Goal: Task Accomplishment & Management: Complete application form

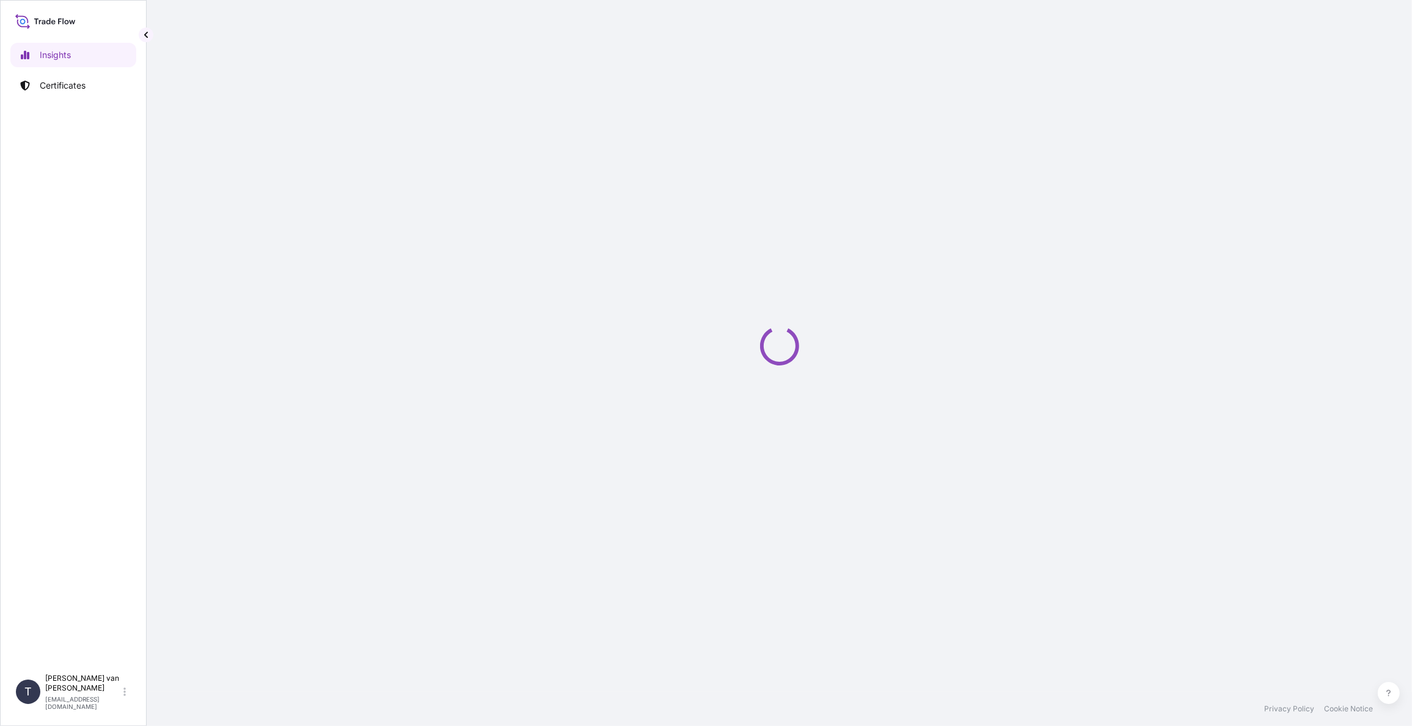
select select "2025"
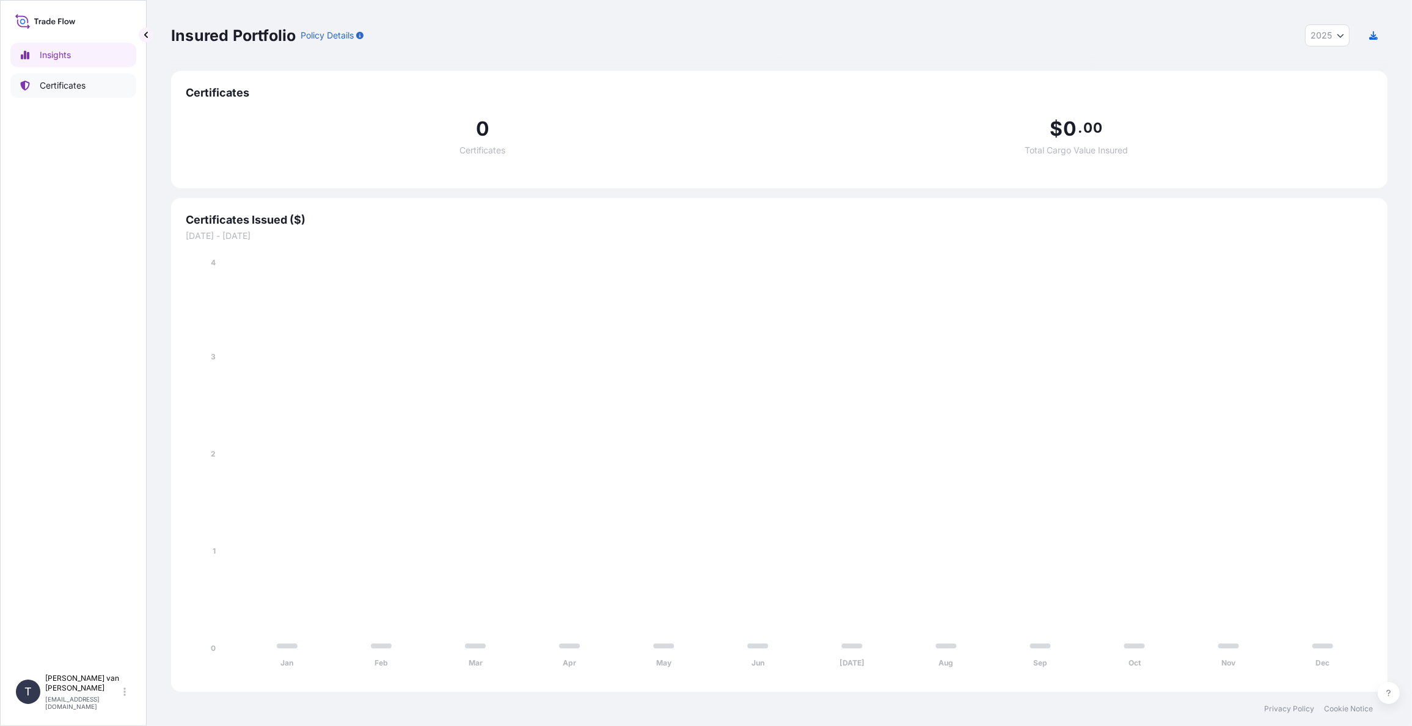
click at [64, 79] on p "Certificates" at bounding box center [63, 85] width 46 height 12
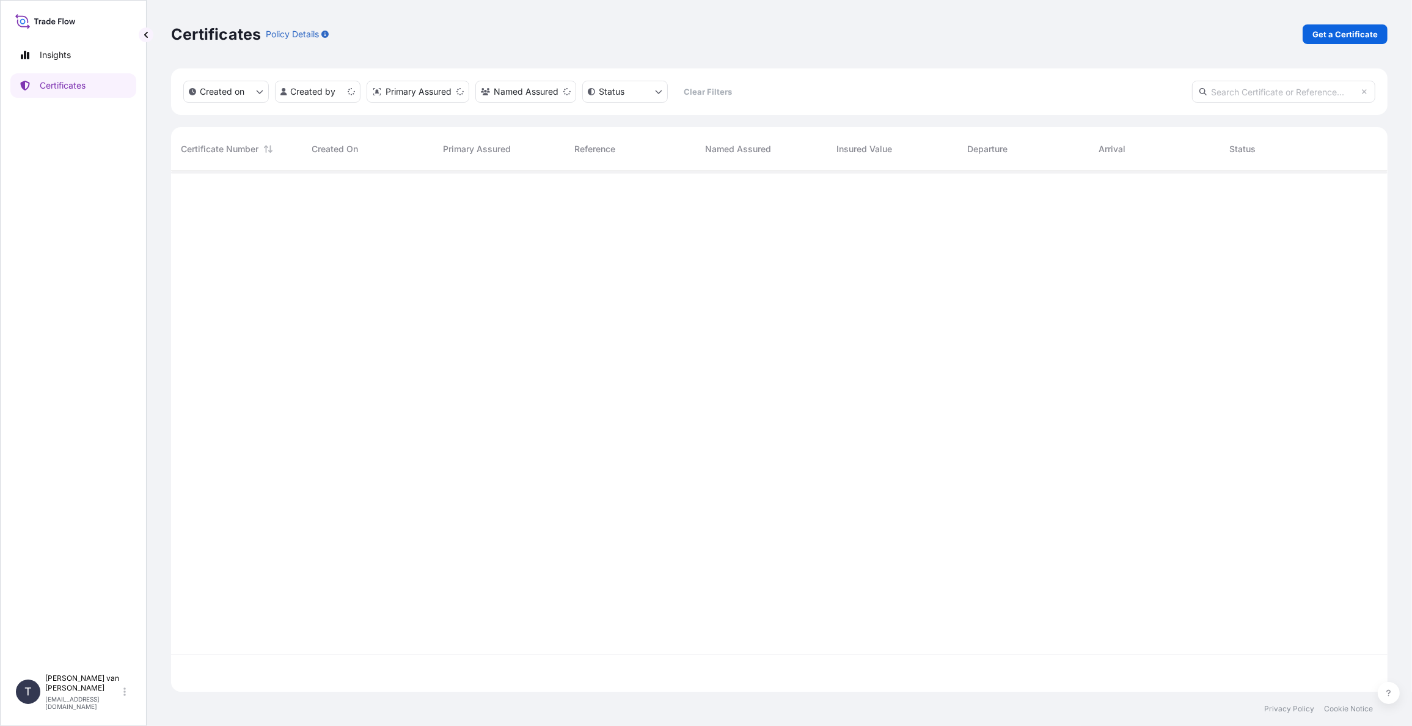
scroll to position [518, 1207]
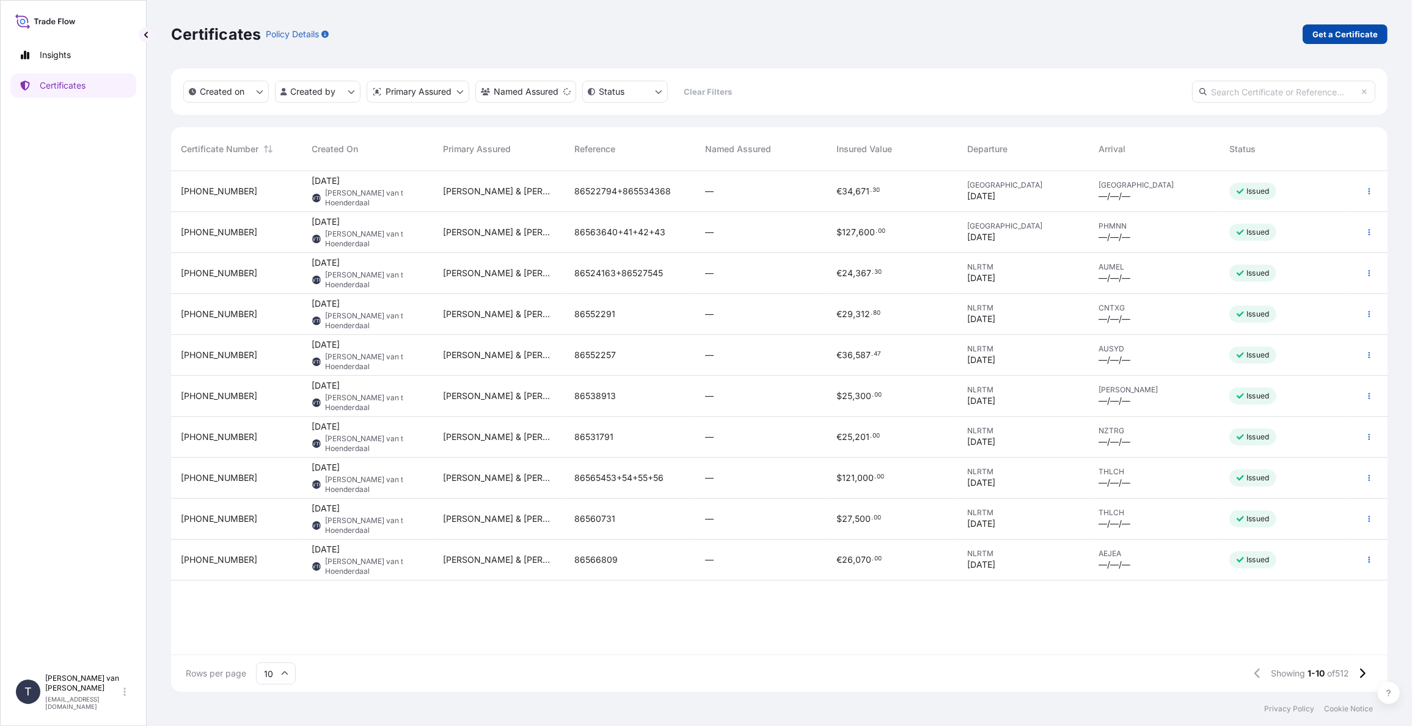
click at [1345, 38] on p "Get a Certificate" at bounding box center [1344, 34] width 65 height 12
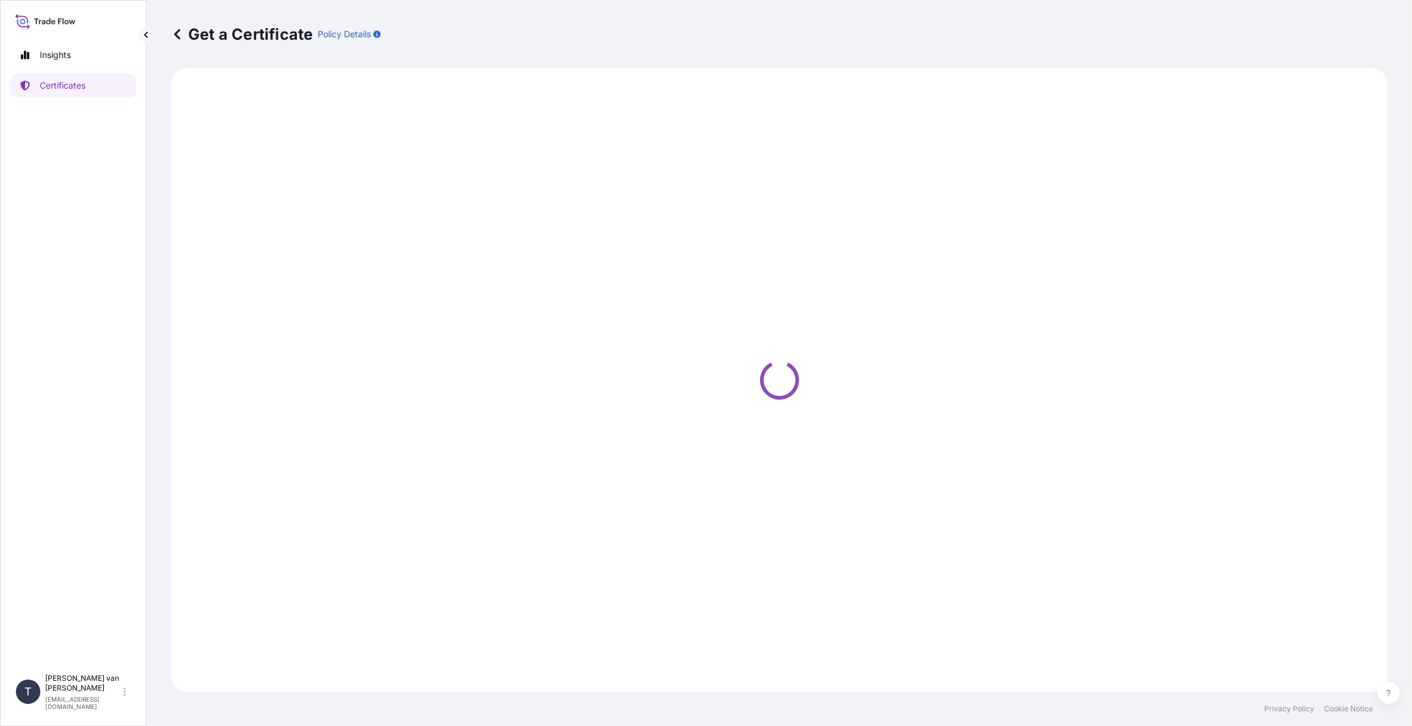
select select "Sea"
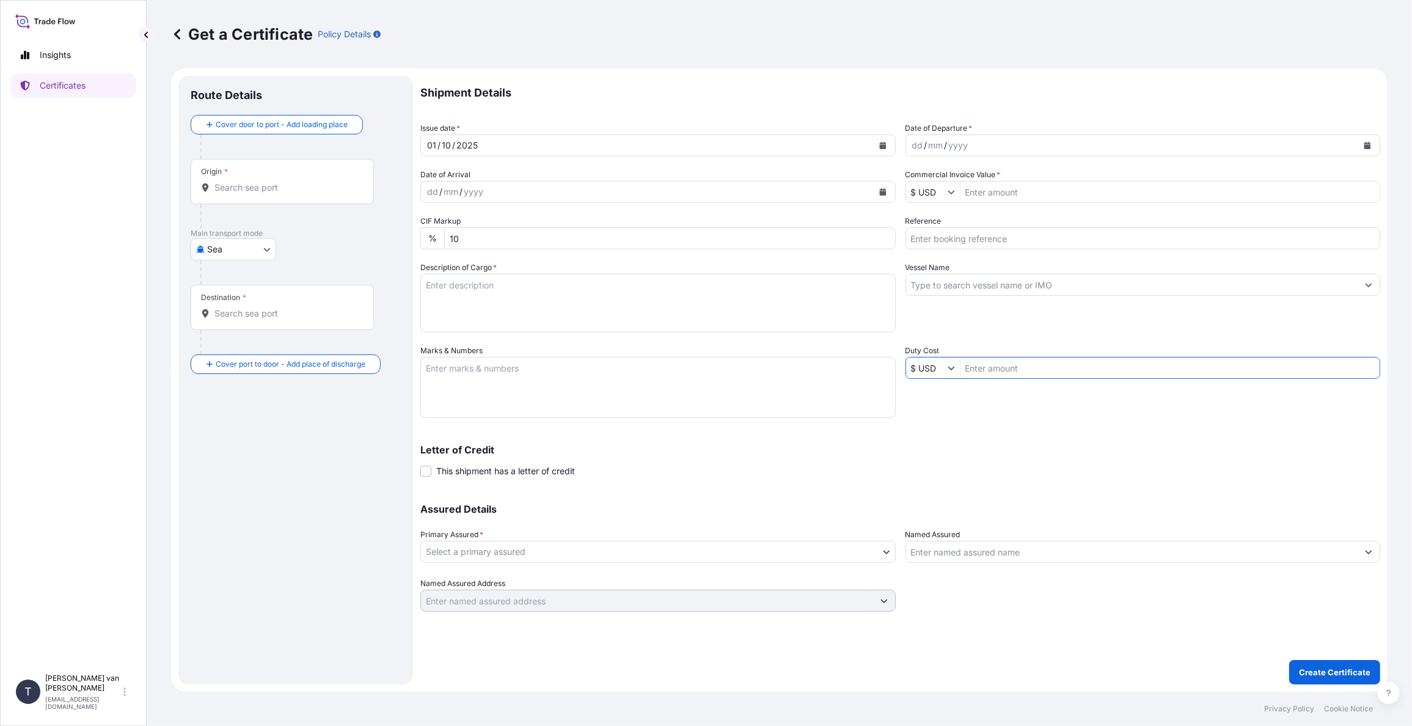
click at [987, 367] on input "Duty Cost" at bounding box center [1170, 368] width 420 height 22
click at [1018, 191] on input "Commercial Invoice Value *" at bounding box center [1170, 192] width 420 height 22
click at [950, 193] on icon "Show suggestions" at bounding box center [951, 193] width 7 height 4
type input "3,664,899"
click at [936, 225] on div "€ EUR" at bounding box center [948, 221] width 80 height 22
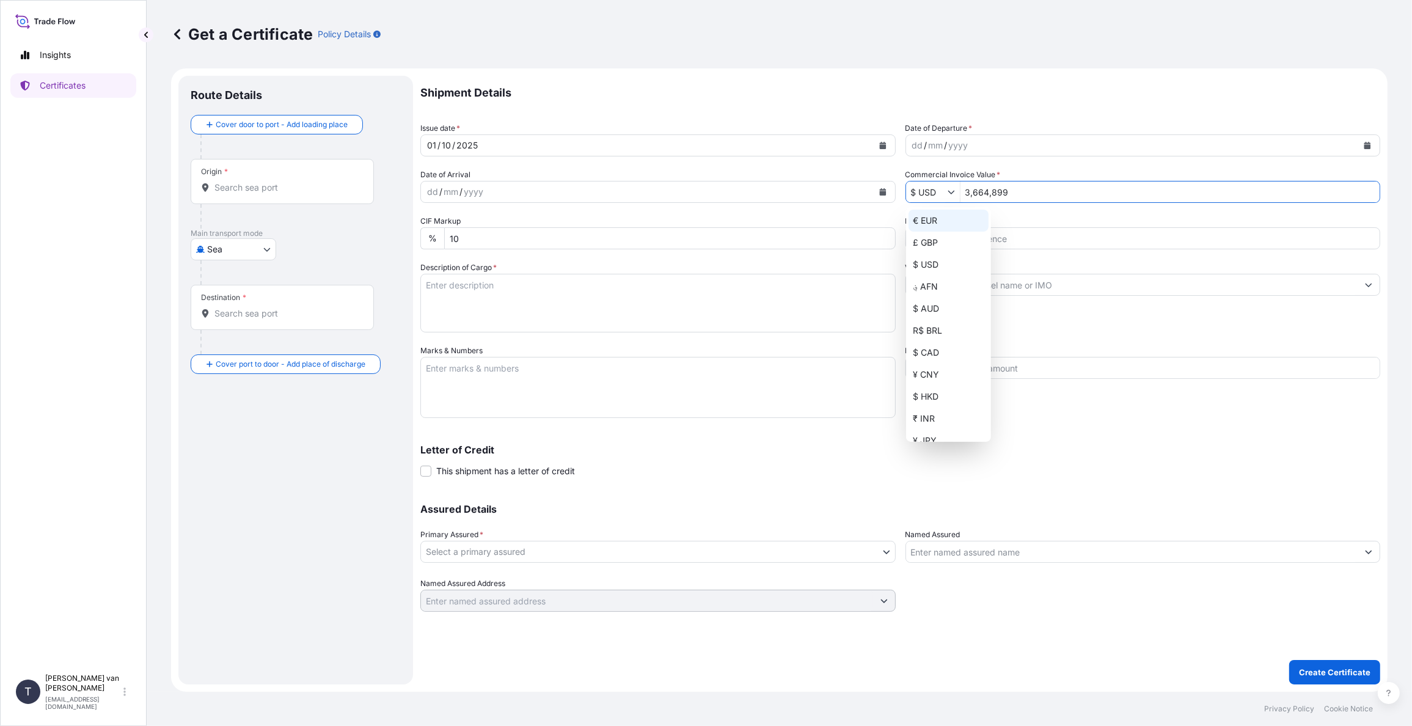
type input "€ EUR"
click at [1028, 152] on div "dd / mm / yyyy" at bounding box center [1132, 145] width 452 height 22
click at [1366, 147] on icon "Calendar" at bounding box center [1367, 145] width 7 height 7
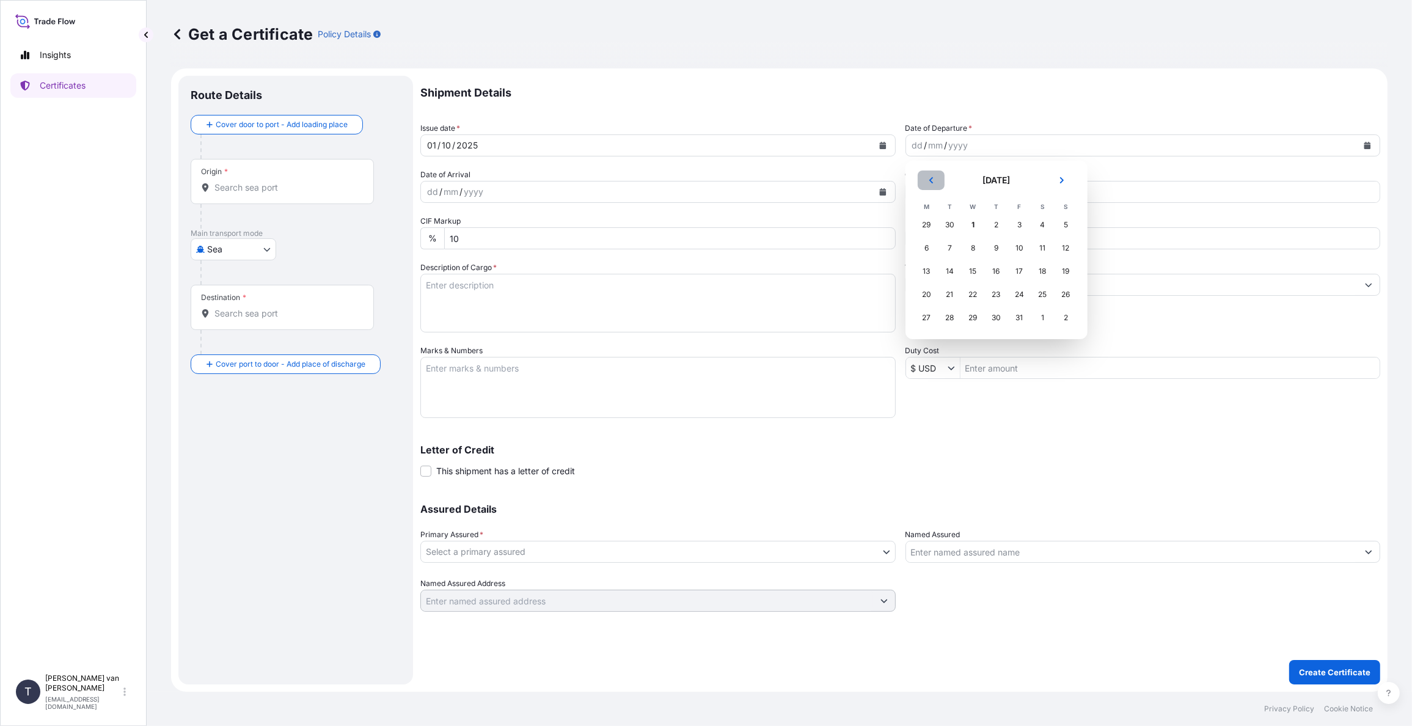
click at [924, 181] on button "Previous" at bounding box center [931, 180] width 27 height 20
click at [1064, 292] on div "28" at bounding box center [1066, 294] width 22 height 22
click at [959, 238] on input "Reference" at bounding box center [1142, 238] width 475 height 22
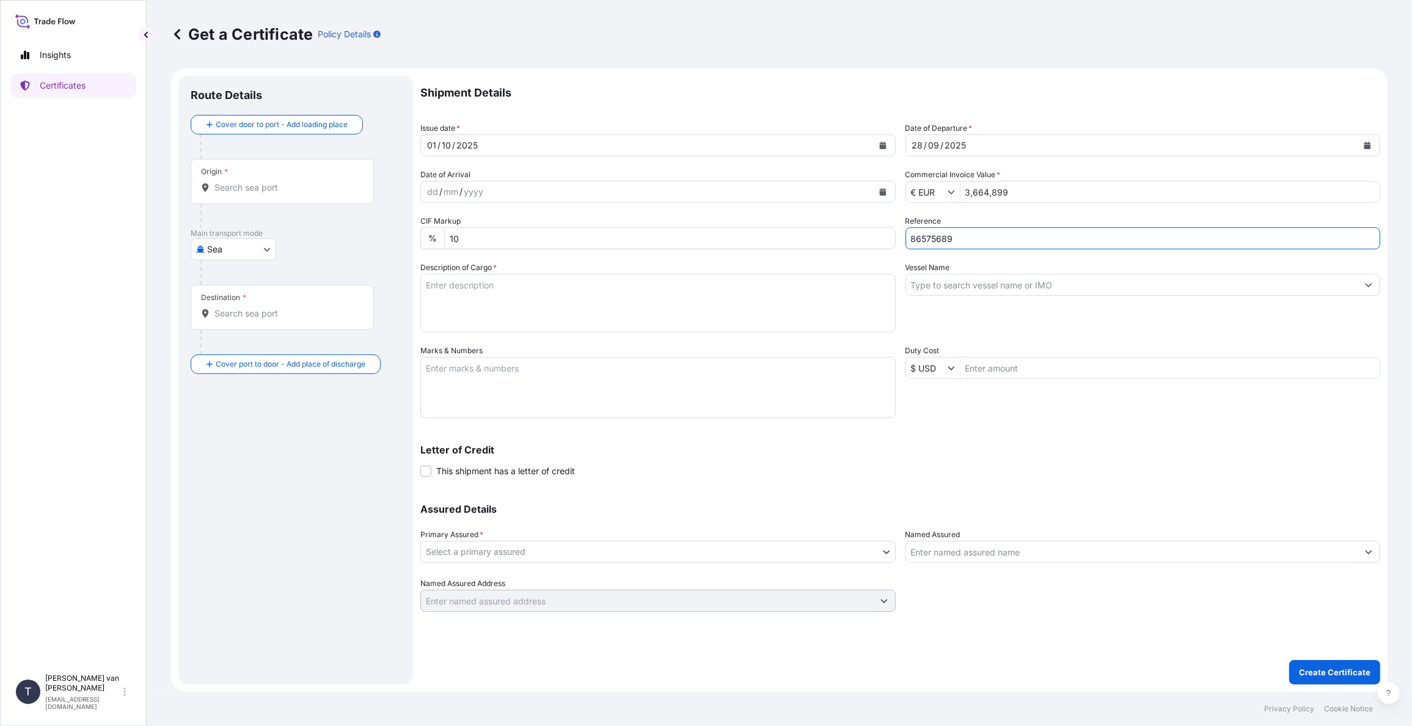
type input "86575689"
click at [955, 282] on input "Vessel Name" at bounding box center [1132, 285] width 452 height 22
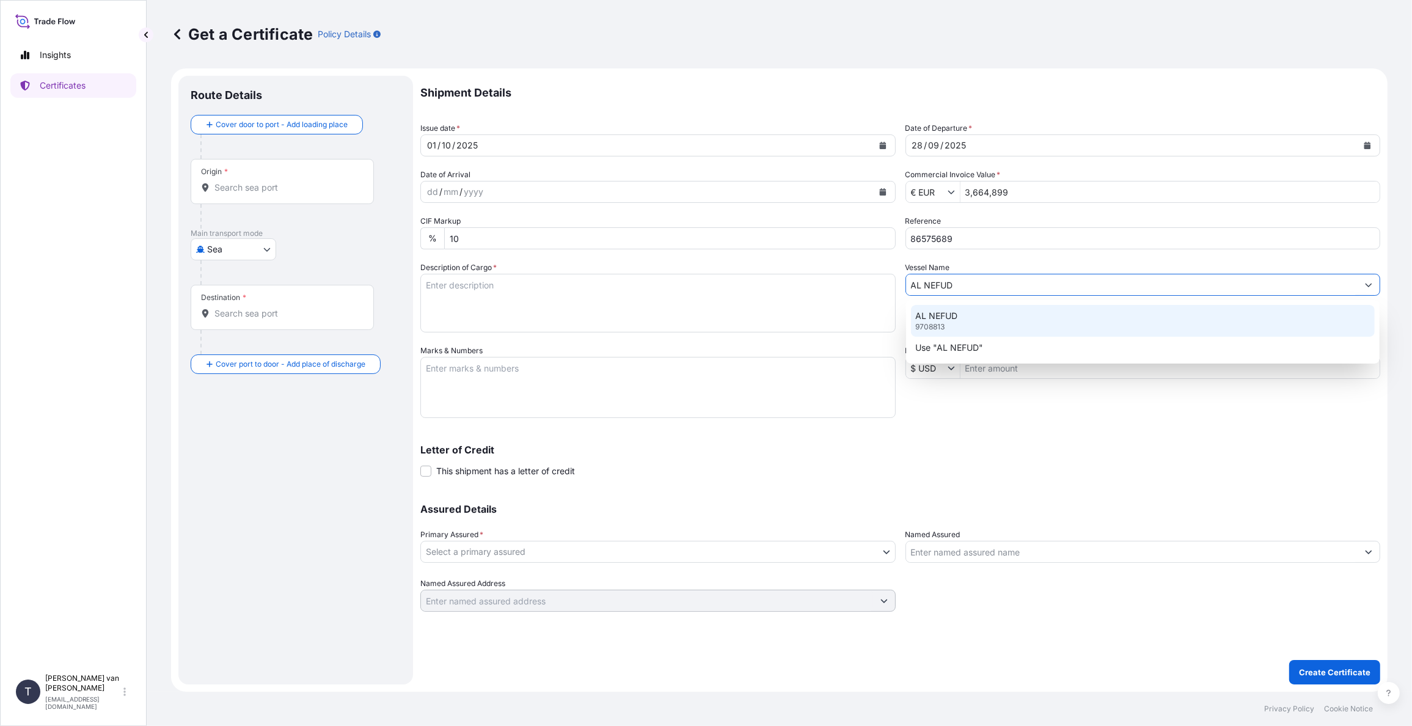
click at [938, 323] on p "9708813" at bounding box center [930, 327] width 29 height 10
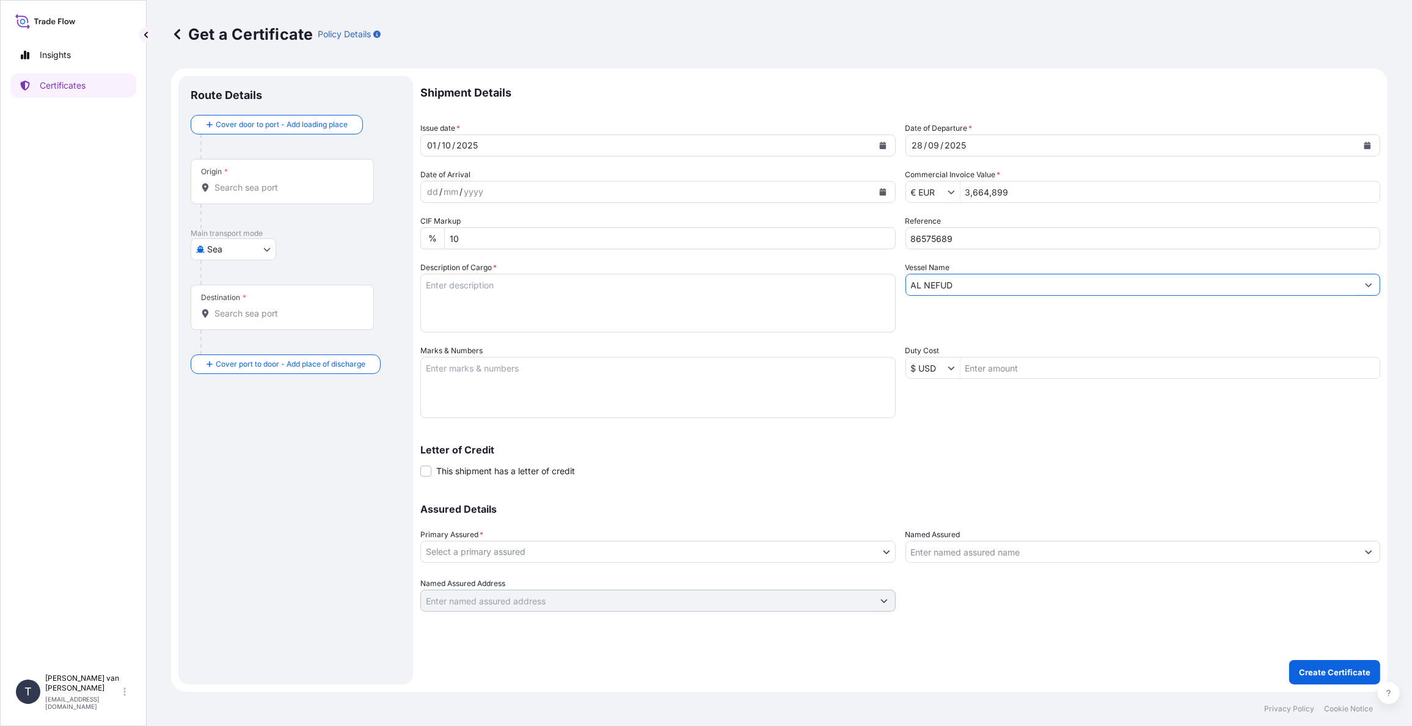
type input "AL NEFUD"
click at [486, 283] on textarea "Description of Cargo *" at bounding box center [657, 303] width 475 height 59
drag, startPoint x: 492, startPoint y: 285, endPoint x: 415, endPoint y: 290, distance: 77.1
click at [415, 290] on form "Route Details Cover door to port - Add loading place Place of loading Road / In…" at bounding box center [779, 379] width 1216 height 623
click at [496, 287] on textarea "1x 20ft container containing: 10 drums x 1.350 kg Sta-Lite Elite L = 13.500 kg" at bounding box center [657, 303] width 475 height 59
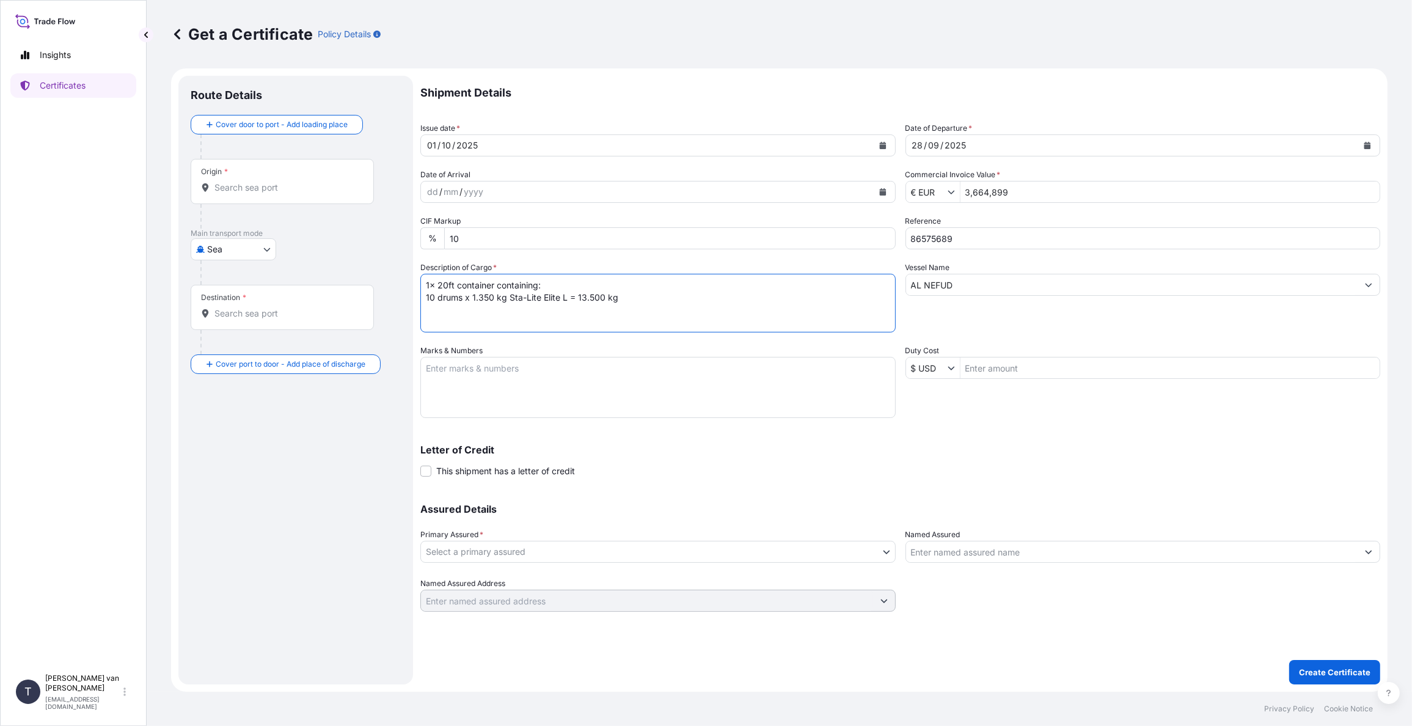
drag, startPoint x: 493, startPoint y: 284, endPoint x: 417, endPoint y: 284, distance: 75.8
click at [417, 284] on form "Route Details Cover door to port - Add loading place Place of loading Road / In…" at bounding box center [779, 379] width 1216 height 623
type textarea "1x 20ft container containing: 10 drums x 1.350 kg Sta-Lite Elite L = 13.500 kg"
click at [447, 362] on textarea "Marks & Numbers" at bounding box center [657, 387] width 475 height 61
paste textarea "1x 20ft container"
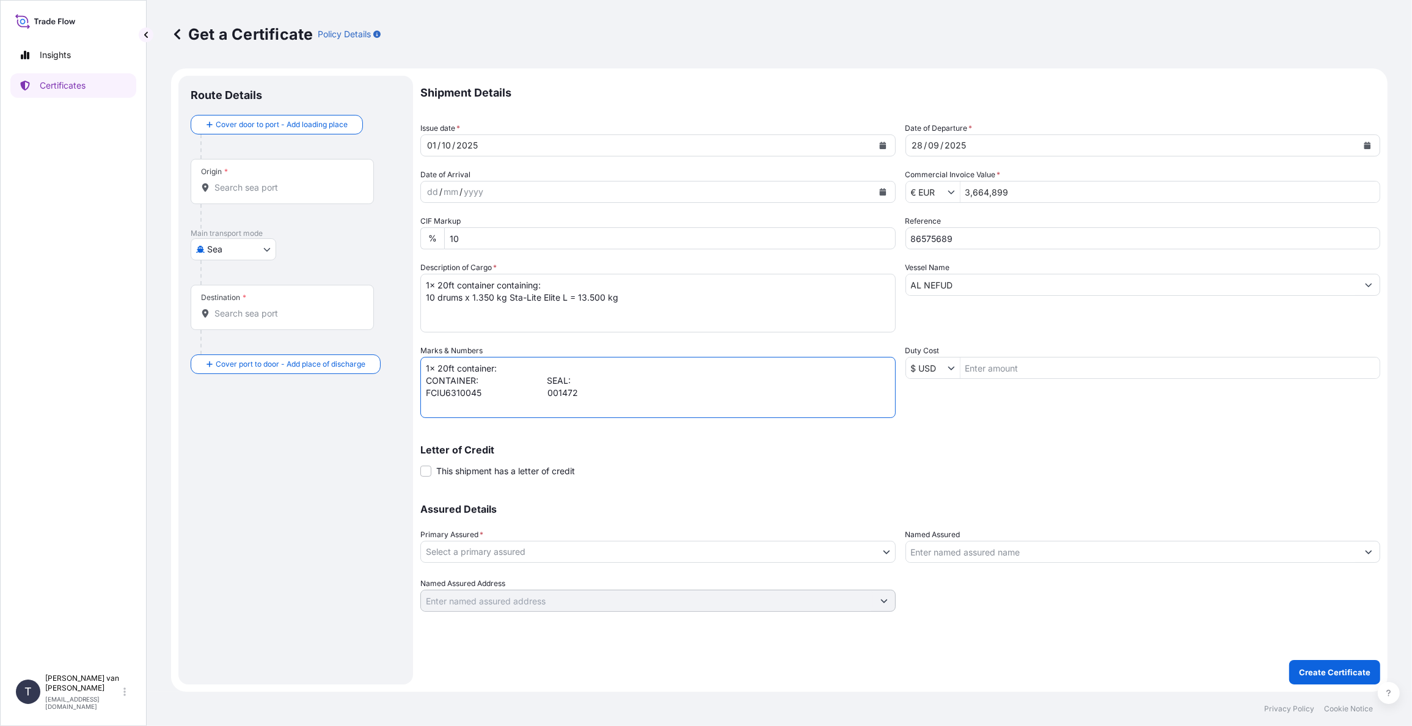
scroll to position [5, 0]
click at [444, 393] on textarea "1x 20ft container: CONTAINER: SEAL: FCIU6310045 001472" at bounding box center [657, 387] width 475 height 61
click at [623, 395] on textarea "1x 20ft container: CONTAINER: SEAL: FCIU6310045 001472" at bounding box center [657, 387] width 475 height 61
paste textarea "DO: 86575689 PO: 4400620688"
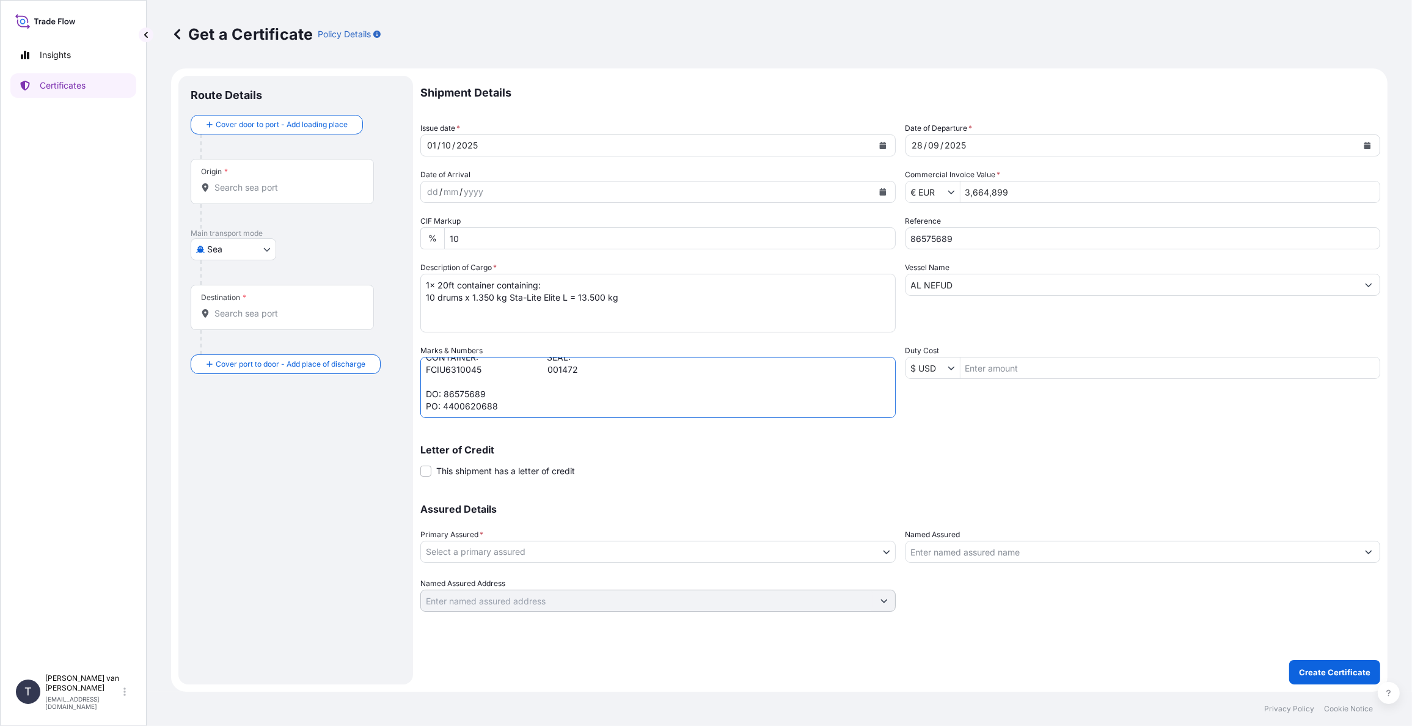
type textarea "1x 20ft container: CONTAINER: SEAL: FCIU6310045 001472 DO: 86575689 PO: 4400620…"
click at [489, 557] on body "Insights Certificates T Tim van t Hoenderdaal logistics@tmalogistics.nl Get a C…" at bounding box center [706, 363] width 1412 height 726
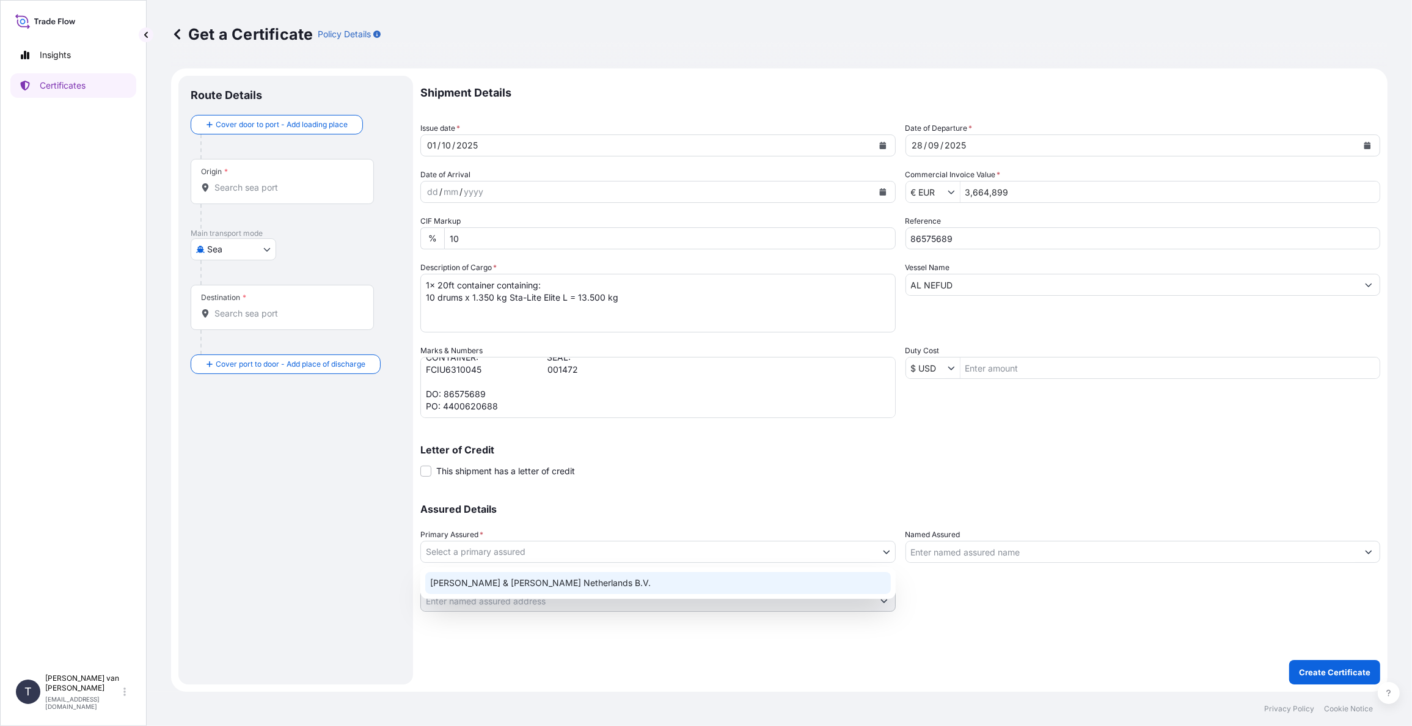
click at [485, 579] on div "Tate & Lyle Netherlands B.V." at bounding box center [658, 583] width 466 height 22
select select "31666"
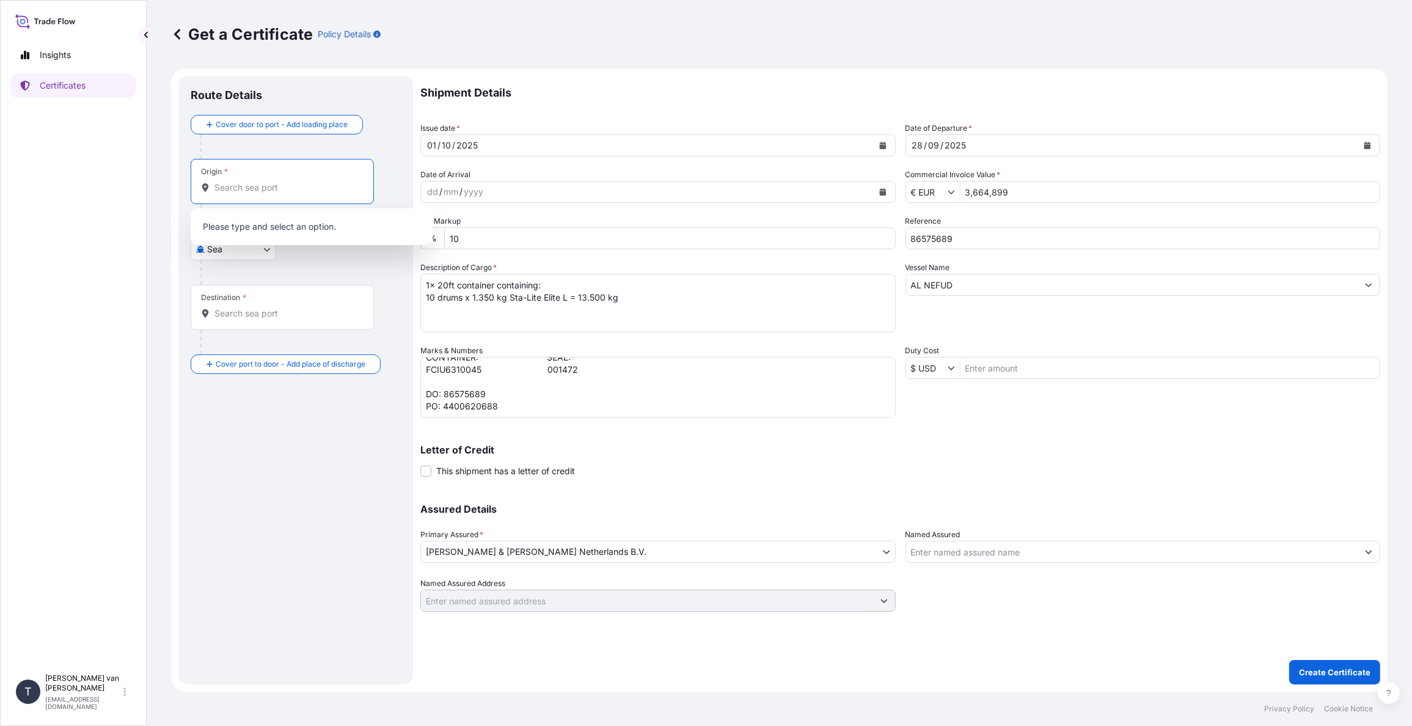
click at [224, 189] on input "Origin *" at bounding box center [286, 187] width 144 height 12
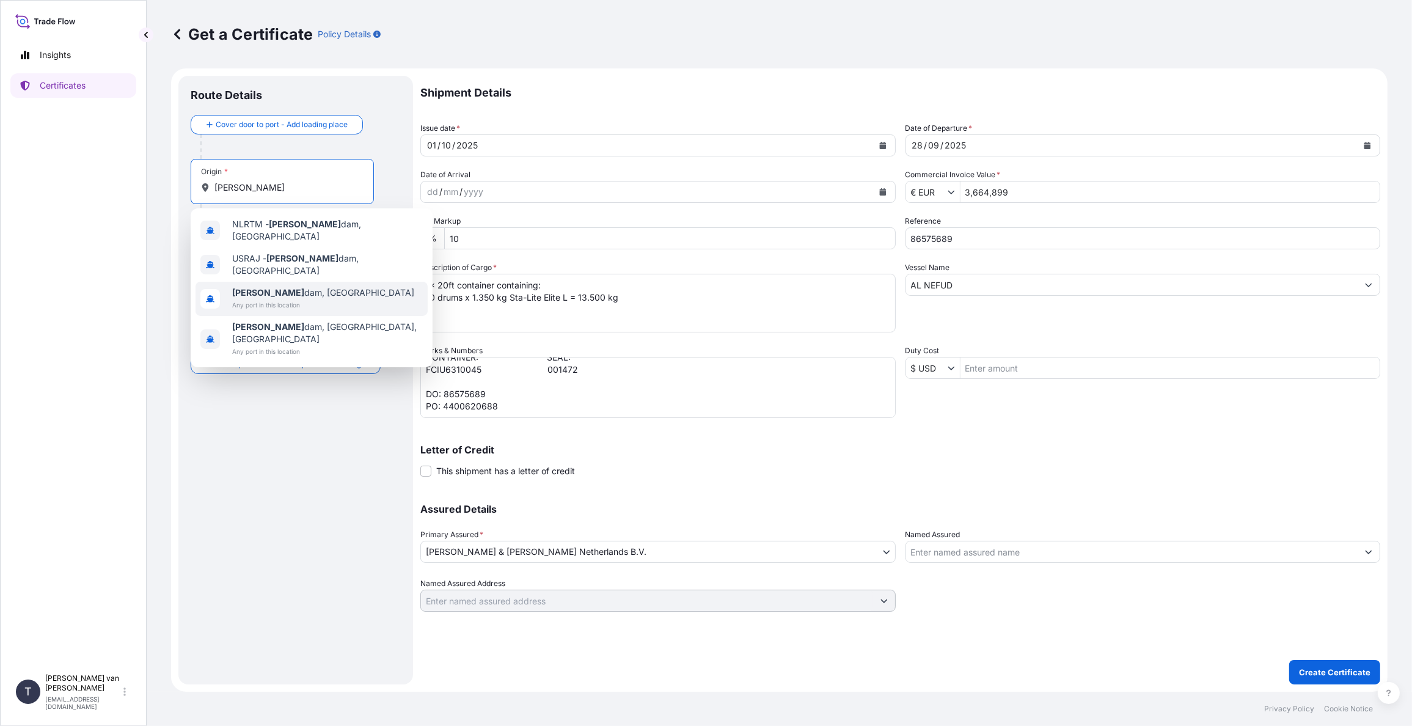
click at [285, 299] on span "Any port in this location" at bounding box center [323, 305] width 182 height 12
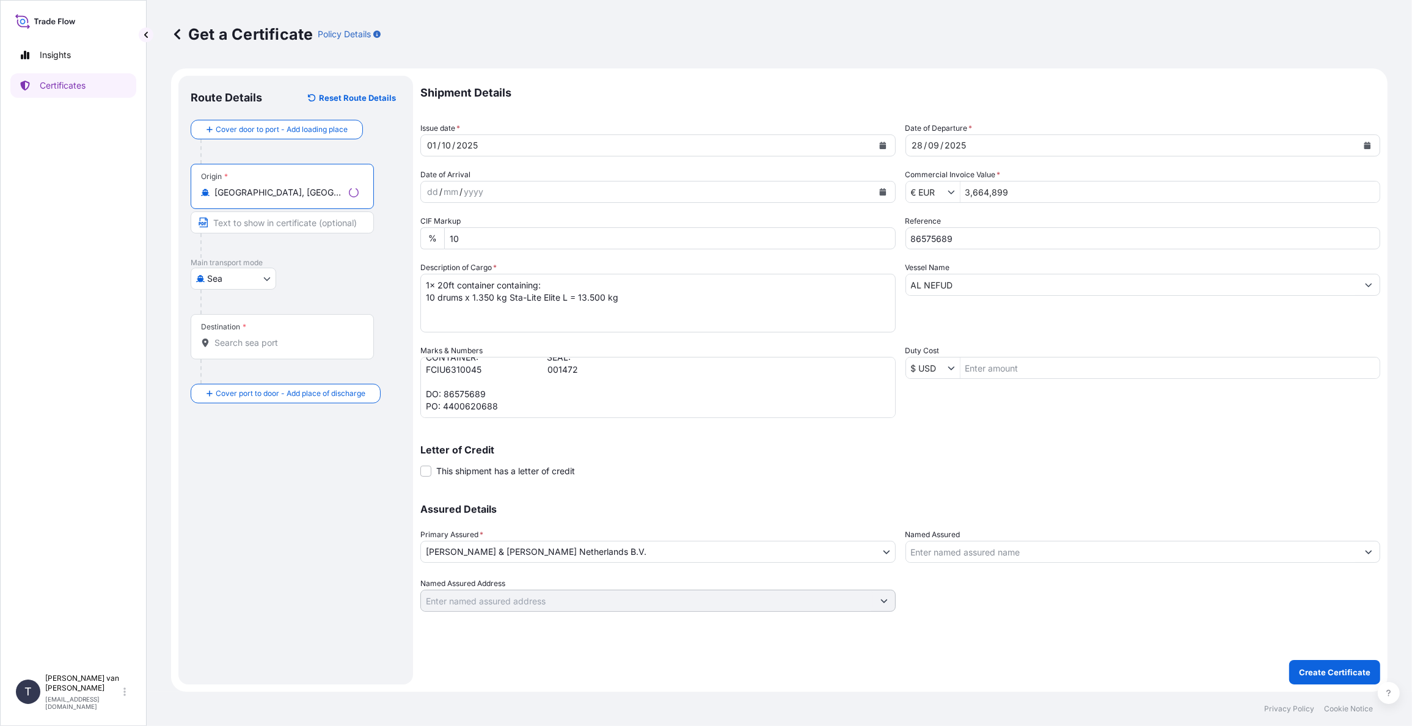
type input "Rotterdam, Netherlands"
click at [238, 335] on div "Destination *" at bounding box center [282, 336] width 183 height 45
click at [238, 337] on input "Destination *" at bounding box center [286, 343] width 144 height 12
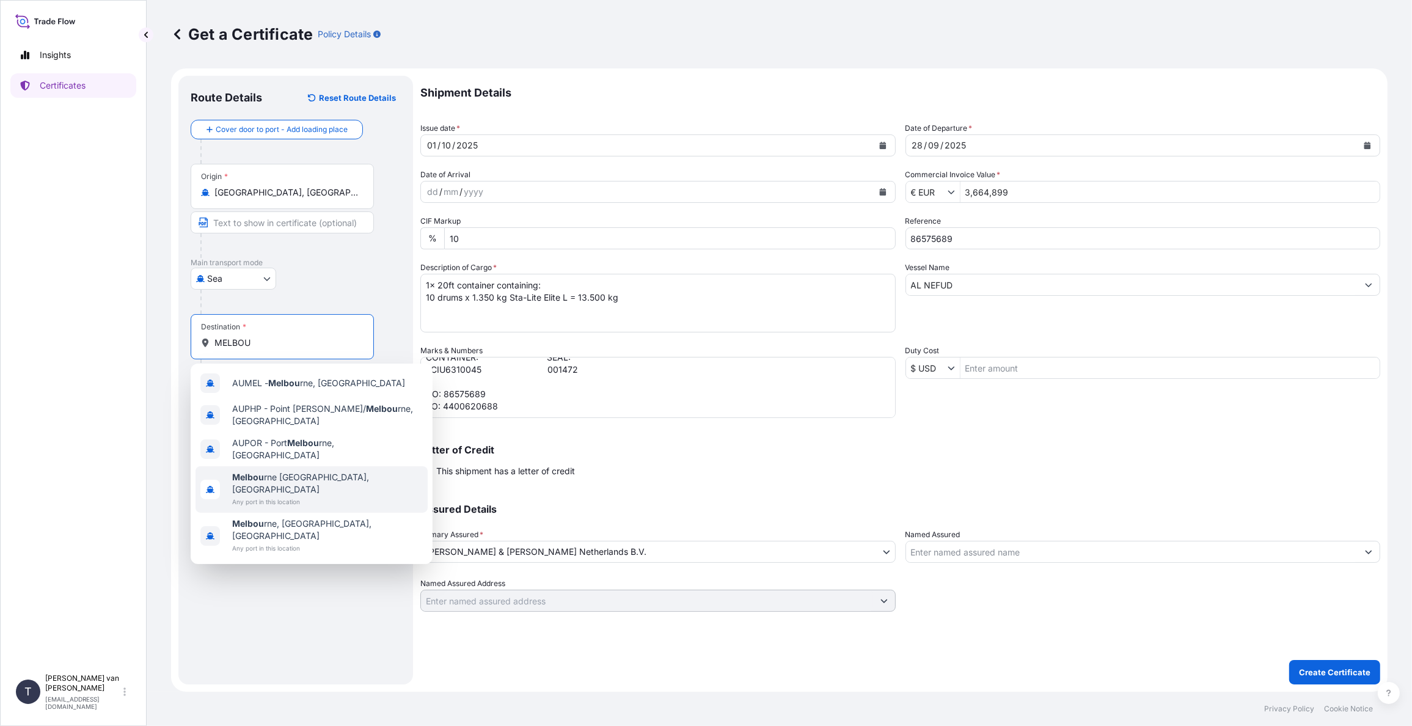
click at [279, 471] on span "Melbou rne VIC, Australia" at bounding box center [327, 483] width 191 height 24
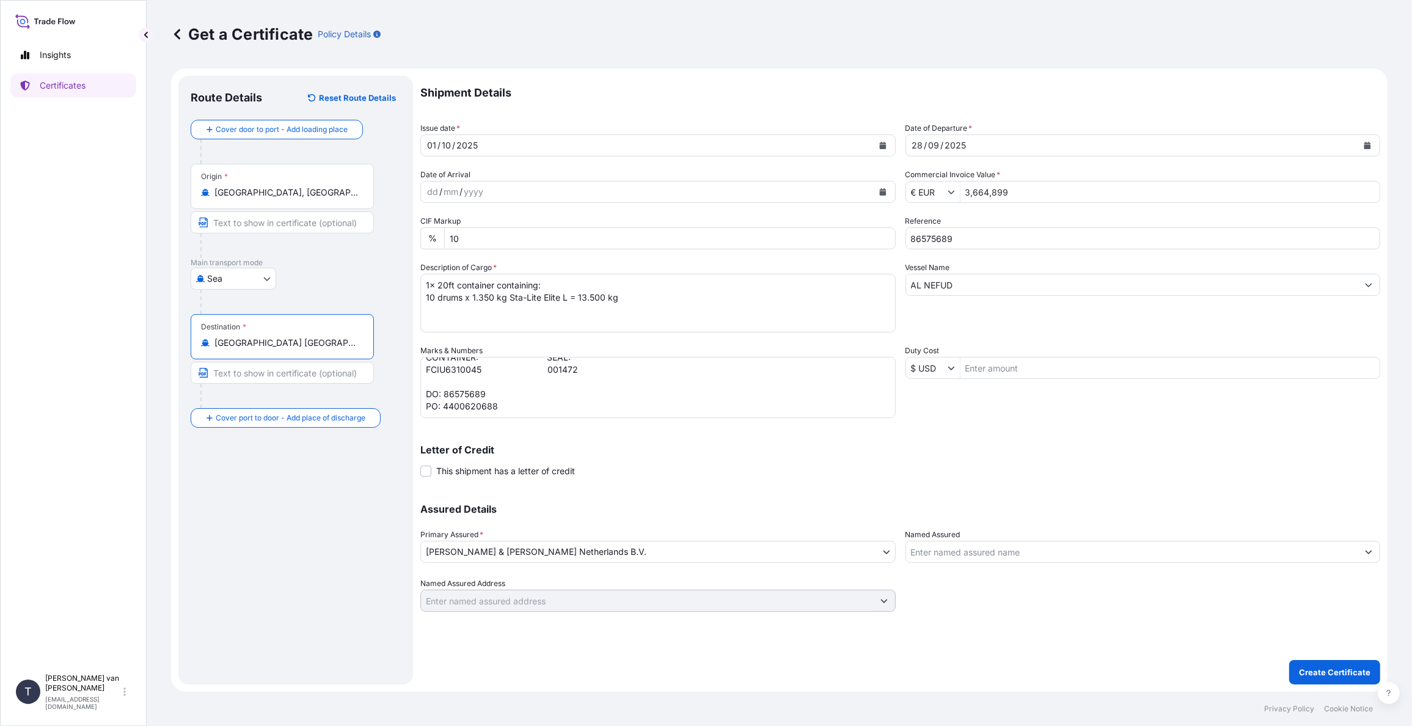
scroll to position [47, 0]
type input "Melbourne VIC, Australia"
click at [1313, 673] on p "Create Certificate" at bounding box center [1334, 672] width 71 height 12
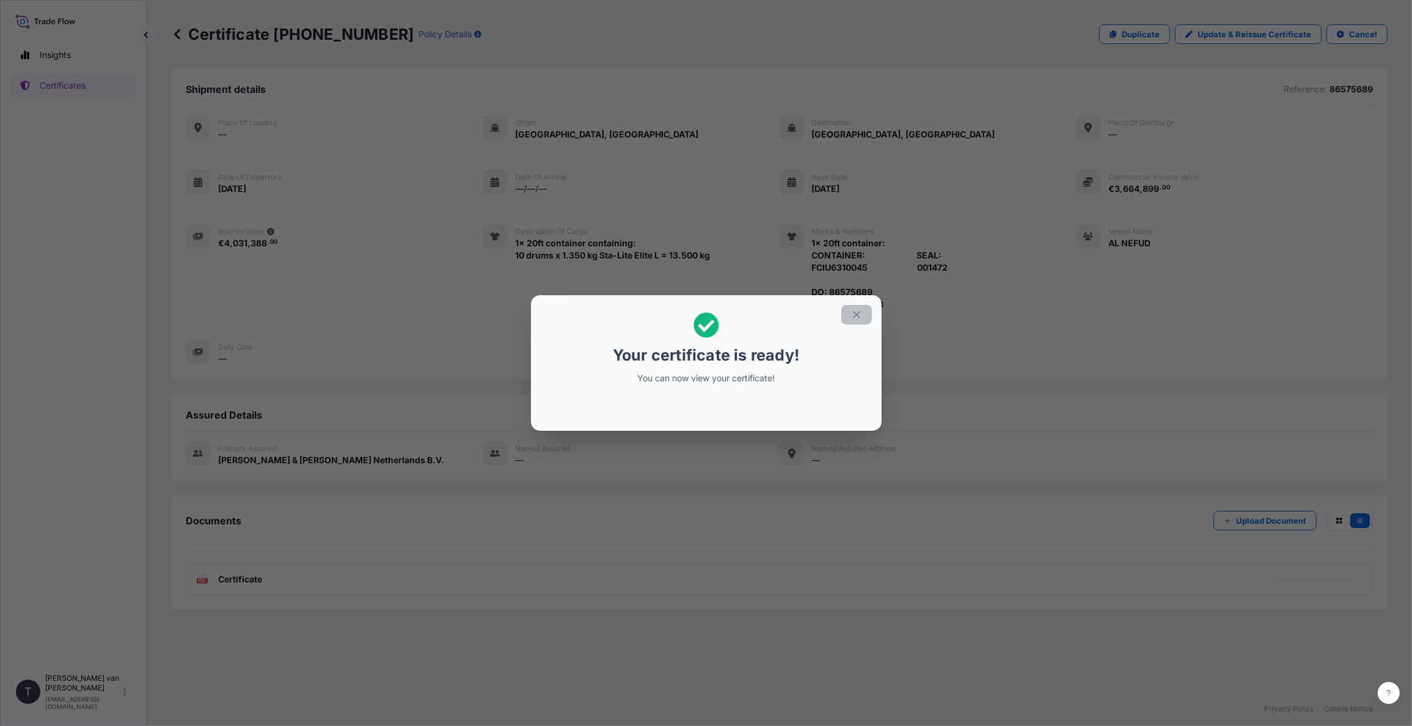
click at [855, 315] on icon "button" at bounding box center [856, 314] width 11 height 11
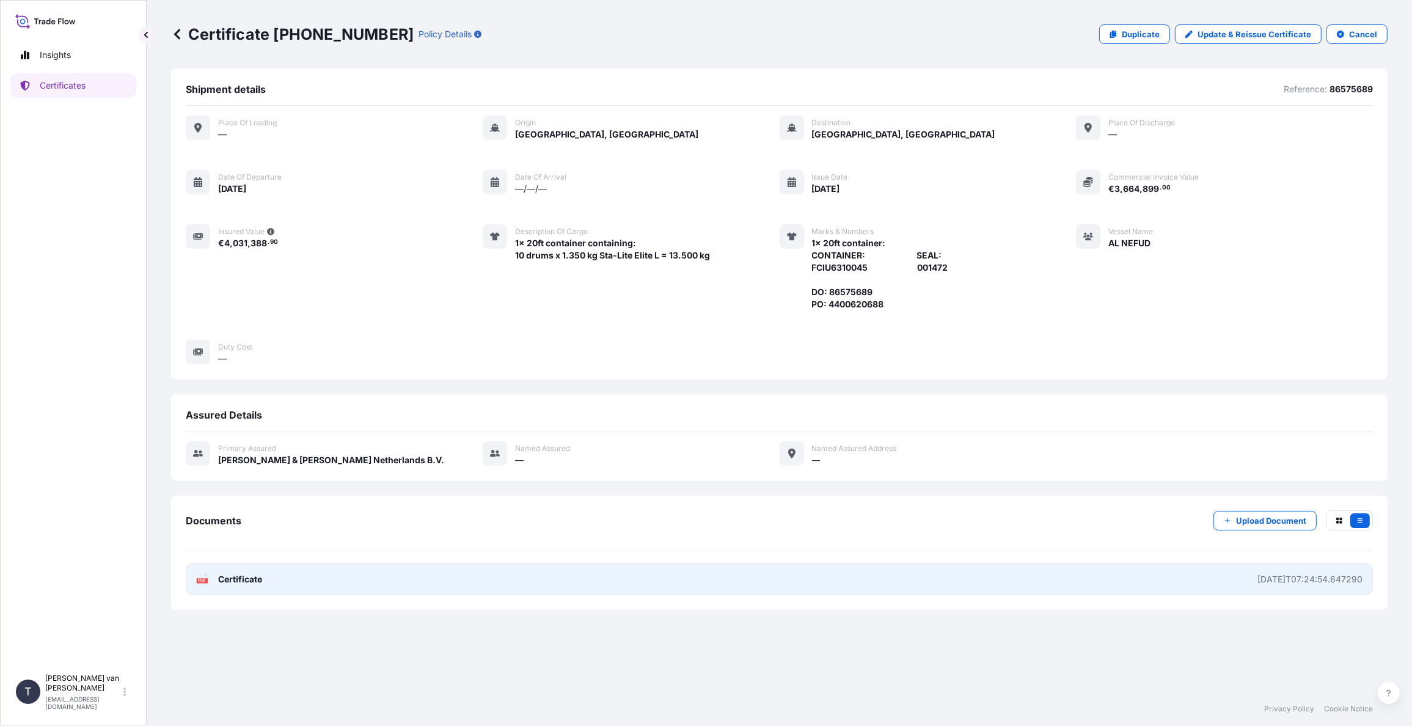
click at [232, 581] on span "Certificate" at bounding box center [240, 579] width 44 height 12
